Goal: Book appointment/travel/reservation

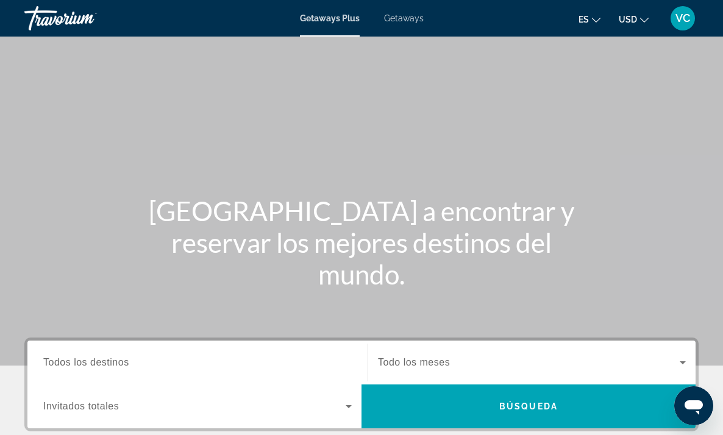
click at [402, 16] on span "Getaways" at bounding box center [404, 18] width 40 height 10
click at [104, 362] on span "Todos los destinos" at bounding box center [86, 362] width 86 height 10
click at [104, 362] on input "Destination Todos los destinos" at bounding box center [197, 363] width 308 height 15
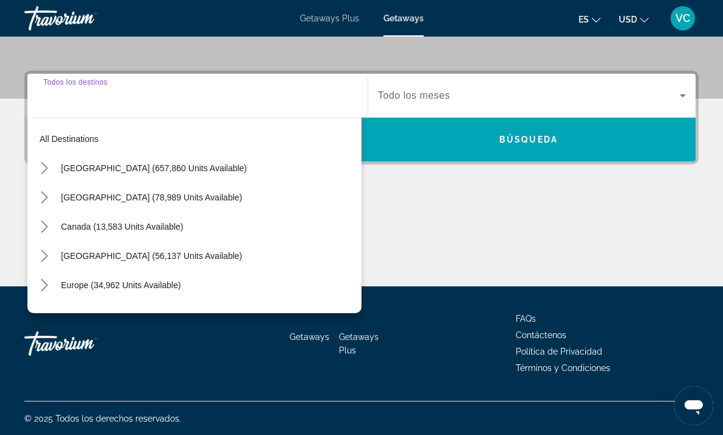
scroll to position [268, 0]
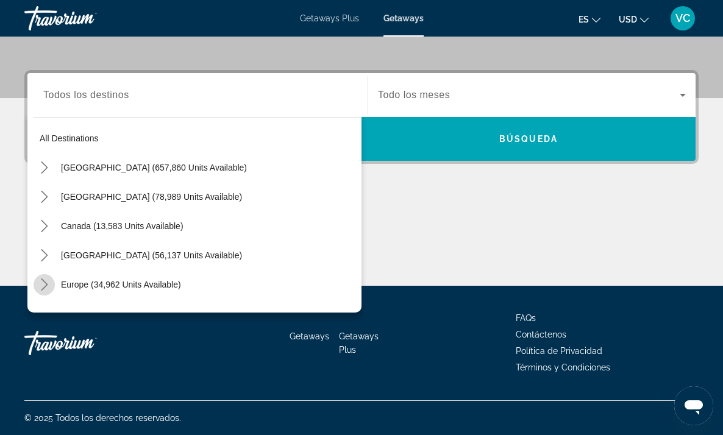
click at [48, 282] on icon "Toggle Europe (34,962 units available) submenu" at bounding box center [44, 285] width 12 height 12
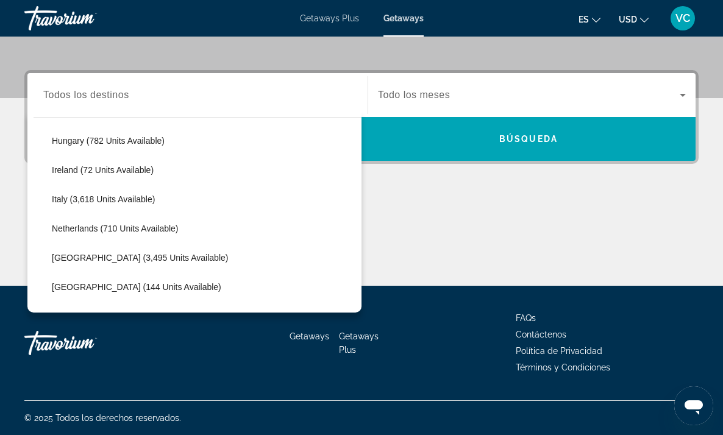
scroll to position [441, 0]
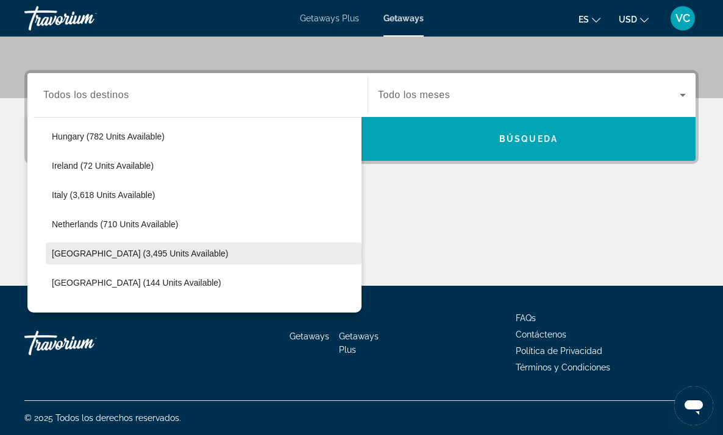
click at [110, 254] on span "[GEOGRAPHIC_DATA] (3,495 units available)" at bounding box center [140, 254] width 176 height 10
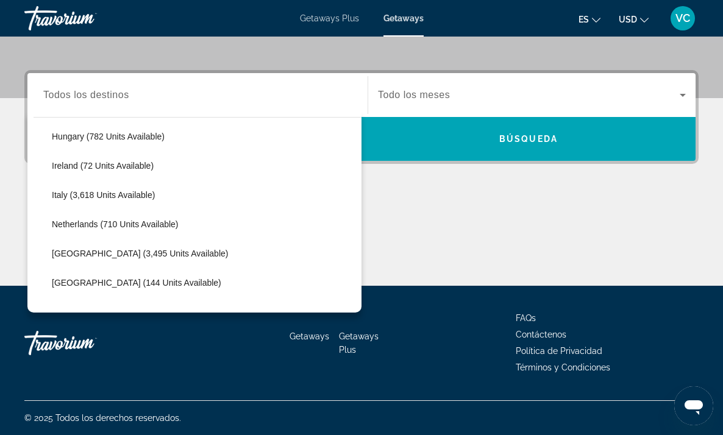
type input "**********"
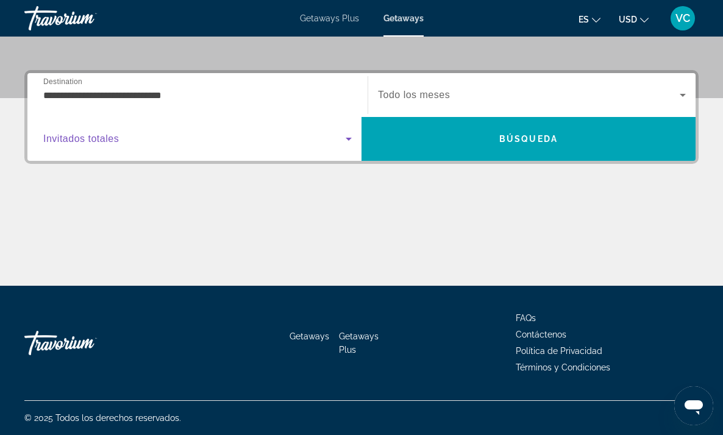
click at [347, 139] on icon "Search widget" at bounding box center [348, 139] width 15 height 15
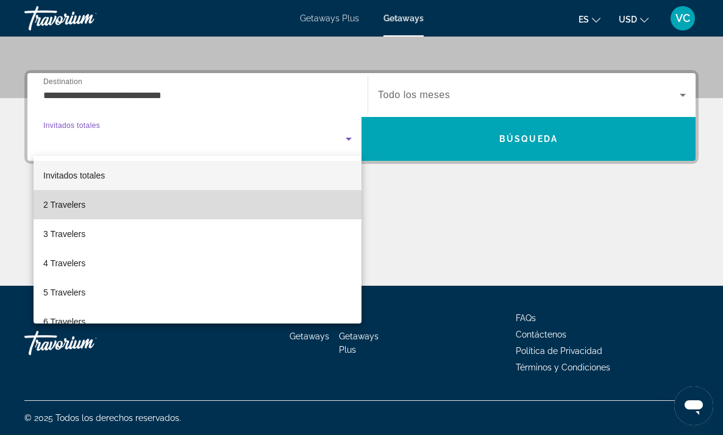
click at [201, 210] on mat-option "2 Travelers" at bounding box center [198, 204] width 328 height 29
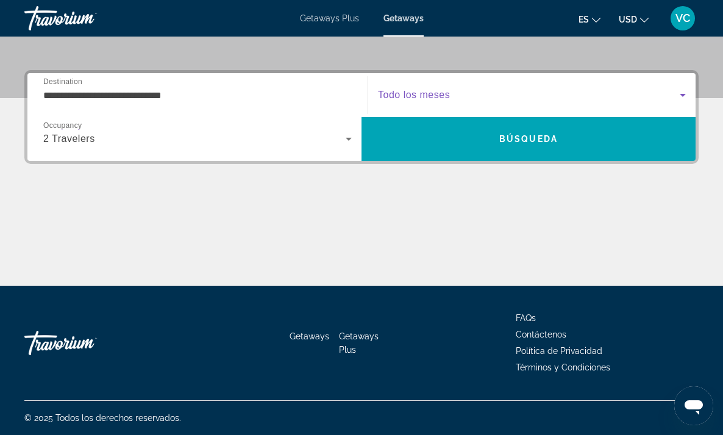
click at [686, 94] on icon "Search widget" at bounding box center [682, 95] width 15 height 15
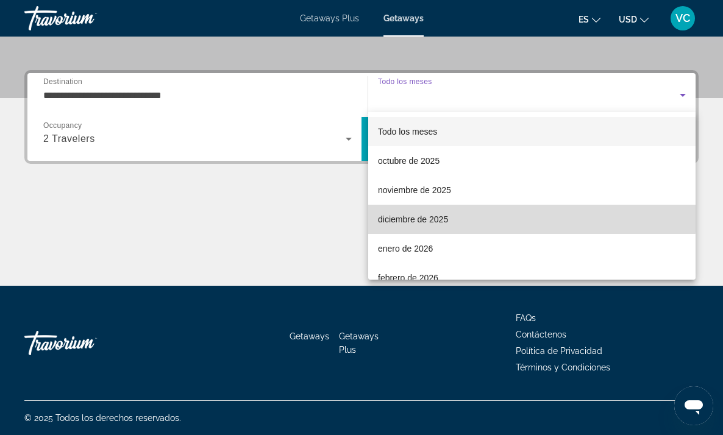
click at [437, 215] on span "diciembre de 2025" at bounding box center [413, 219] width 70 height 15
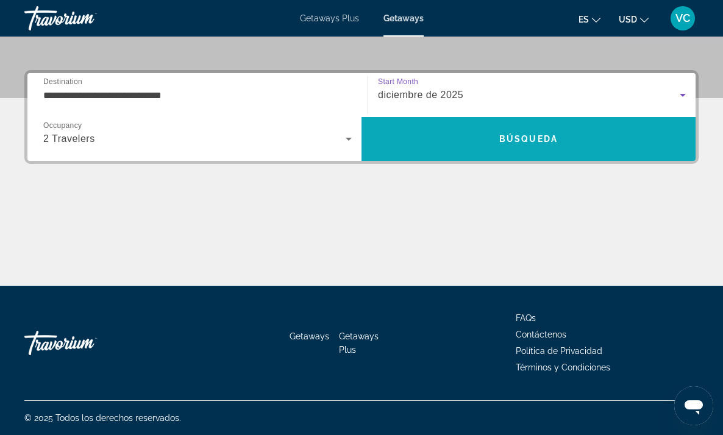
click at [534, 141] on span "Búsqueda" at bounding box center [528, 139] width 59 height 10
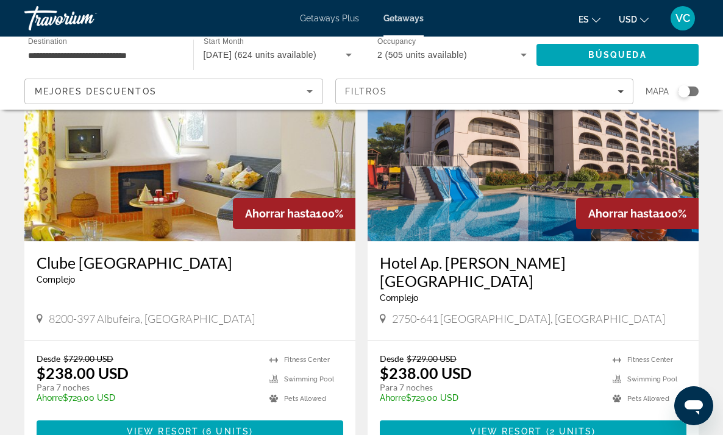
scroll to position [109, 0]
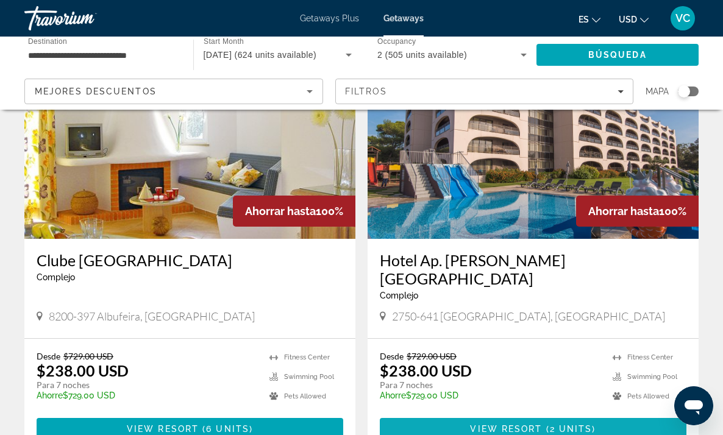
click at [496, 424] on span "View Resort" at bounding box center [506, 429] width 72 height 10
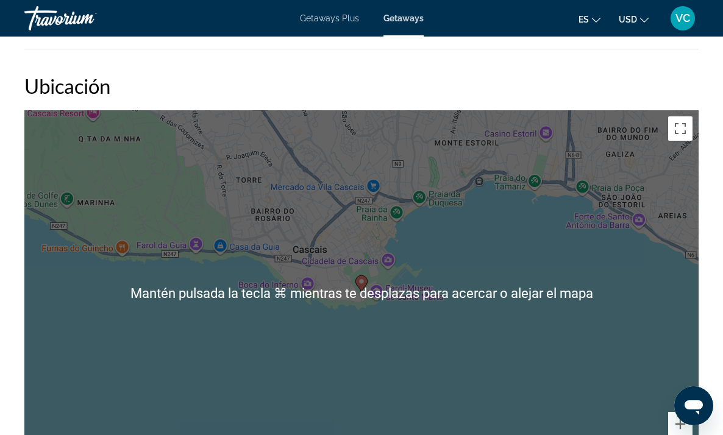
scroll to position [1732, 0]
